Goal: Find contact information: Find contact information

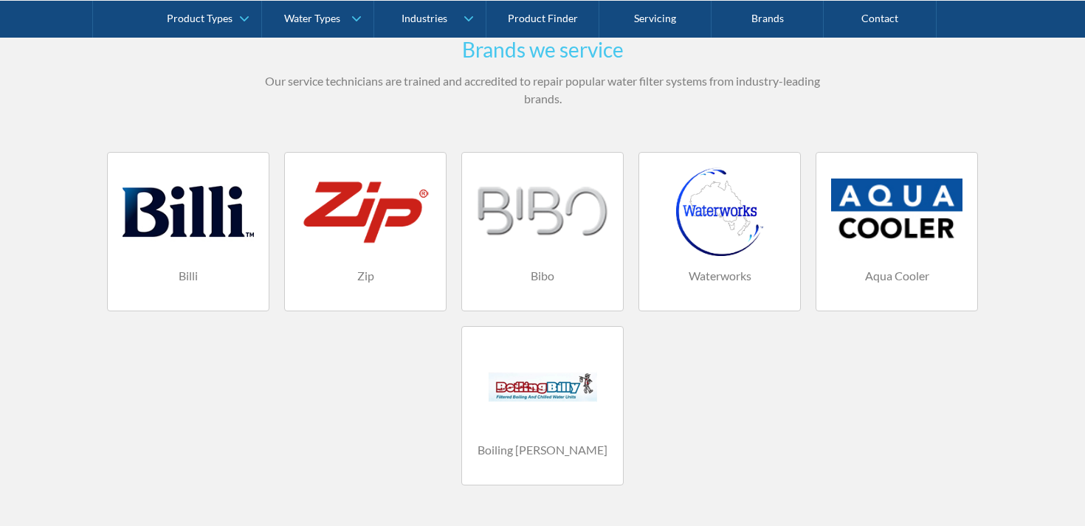
click at [365, 256] on div "Zip" at bounding box center [365, 276] width 131 height 40
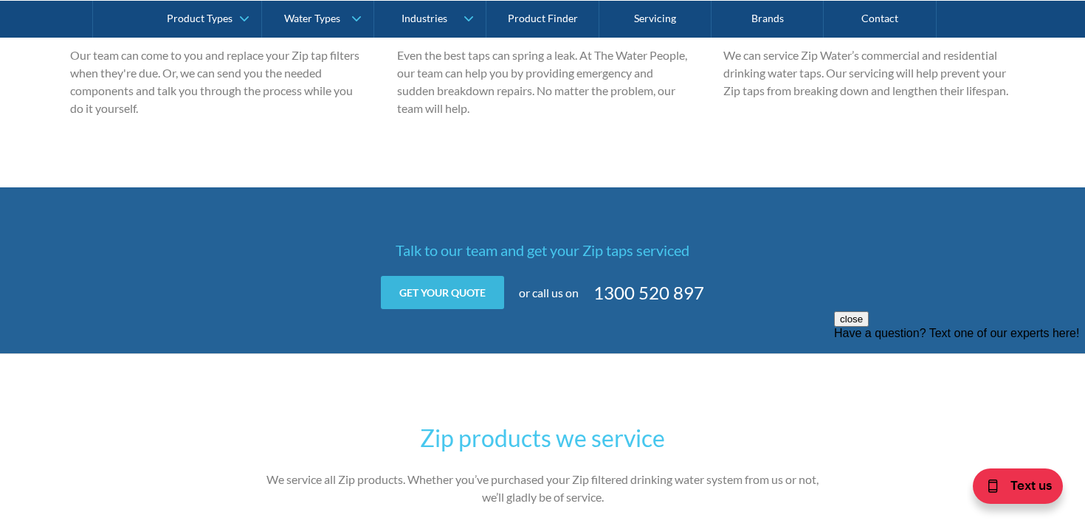
click at [471, 294] on link "Get your quote" at bounding box center [442, 292] width 123 height 33
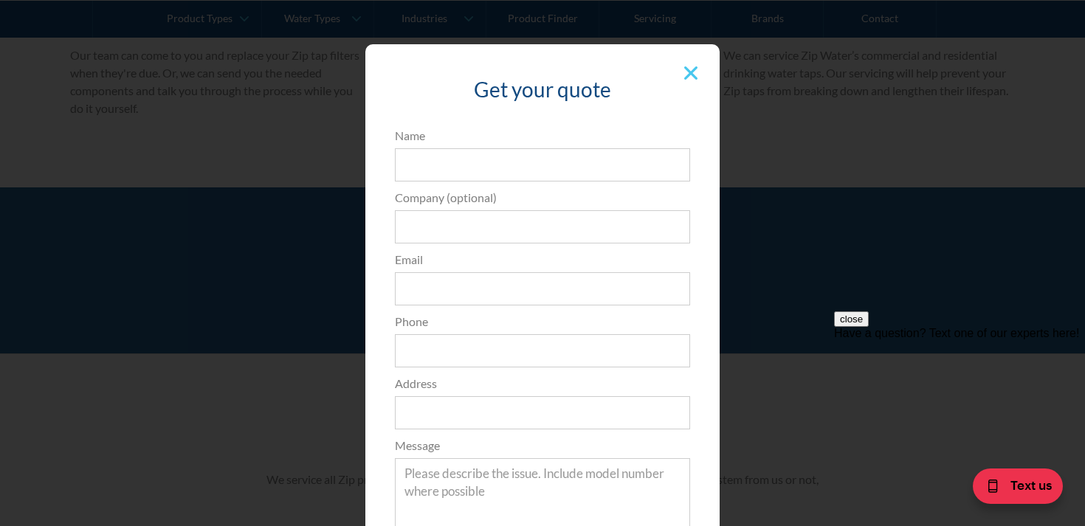
scroll to position [3, 0]
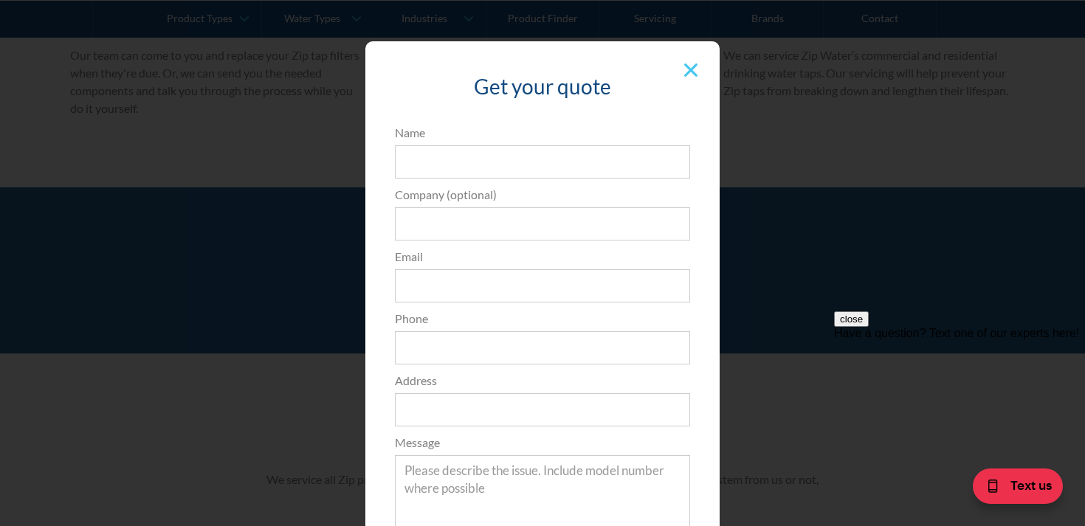
click at [691, 72] on img at bounding box center [690, 69] width 13 height 13
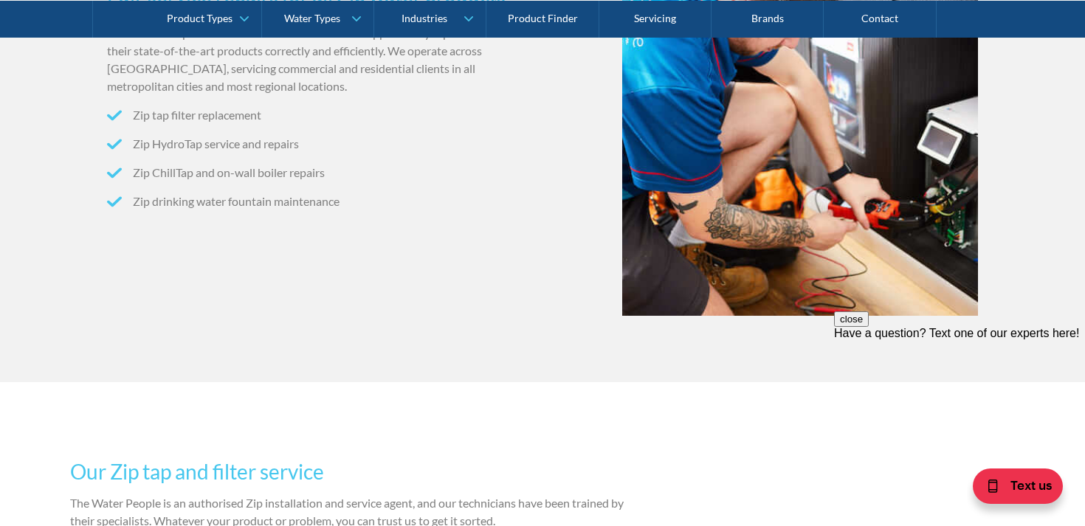
scroll to position [622, 0]
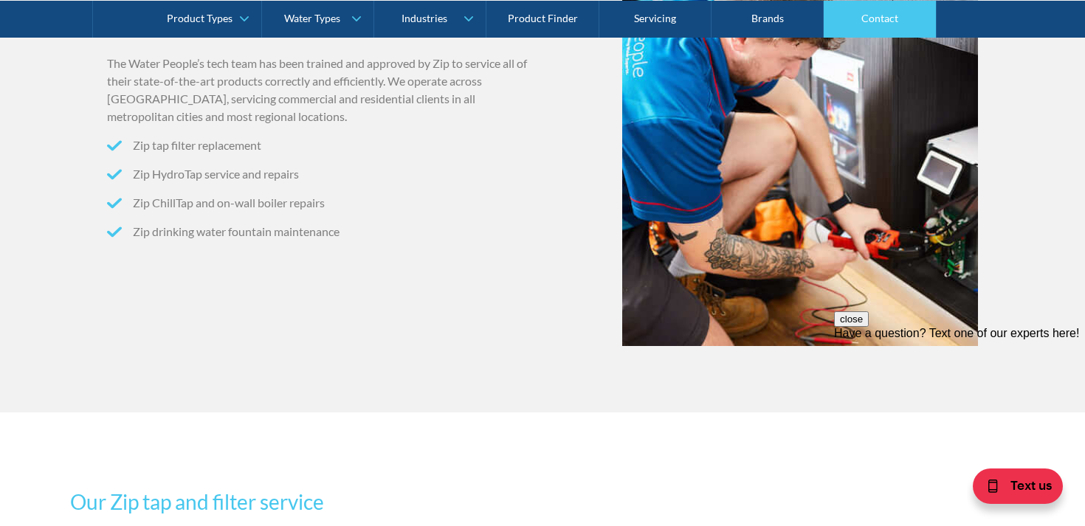
click at [874, 13] on link "Contact" at bounding box center [879, 18] width 112 height 37
